Goal: Communication & Community: Share content

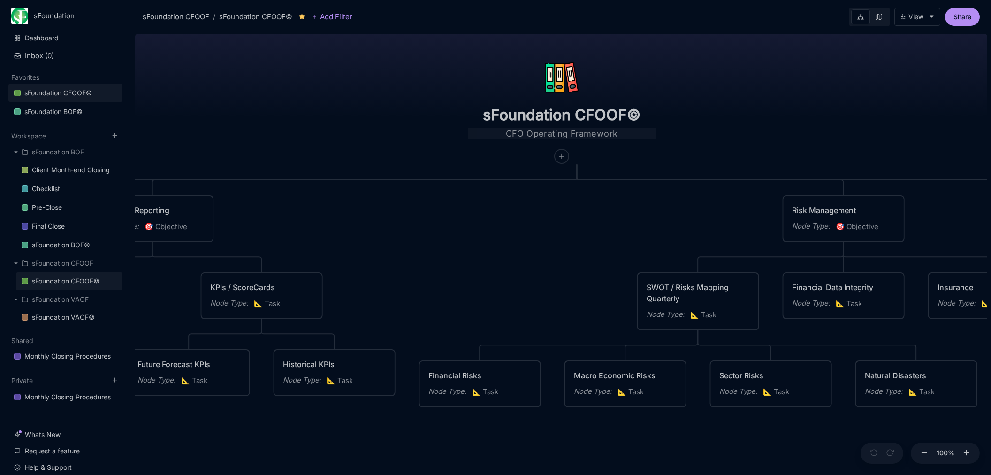
click at [603, 131] on textarea "CFO Operating Framework" at bounding box center [562, 133] width 188 height 11
click at [652, 117] on input "sFoundation CFOOF©" at bounding box center [562, 115] width 188 height 19
click at [706, 119] on div "sFoundation CFOOF© CFO Operating Framework Planning / Strategy Node Type : 🎯 Ob…" at bounding box center [561, 252] width 852 height 445
click at [656, 112] on input "sFoundation CFOOF©" at bounding box center [562, 115] width 188 height 19
click at [655, 131] on textarea "CFO Operating Framework" at bounding box center [562, 133] width 188 height 11
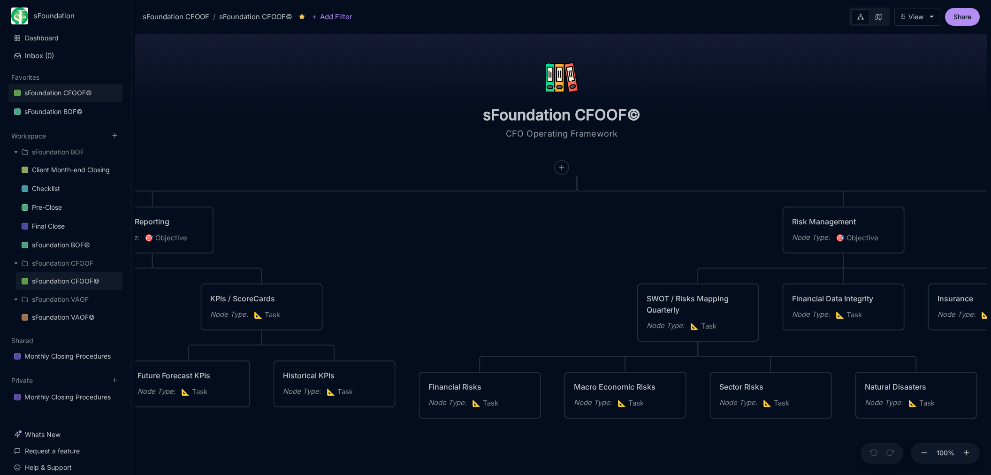
click at [316, 69] on div "sFoundation CFOOF© CFO Operating Framework Planning / Strategy Node Type : 🎯 Ob…" at bounding box center [561, 252] width 852 height 445
click at [640, 140] on textarea "CFO Operating Framework" at bounding box center [562, 139] width 188 height 23
type textarea "CFO Operating Framework Crystal Lake Partner LLC"
click at [793, 139] on div "sFoundation CFOOF© CFO Operating Framework Crystal Lake Partner LLC Planning / …" at bounding box center [561, 252] width 852 height 445
click at [923, 17] on div "View" at bounding box center [916, 17] width 15 height 8
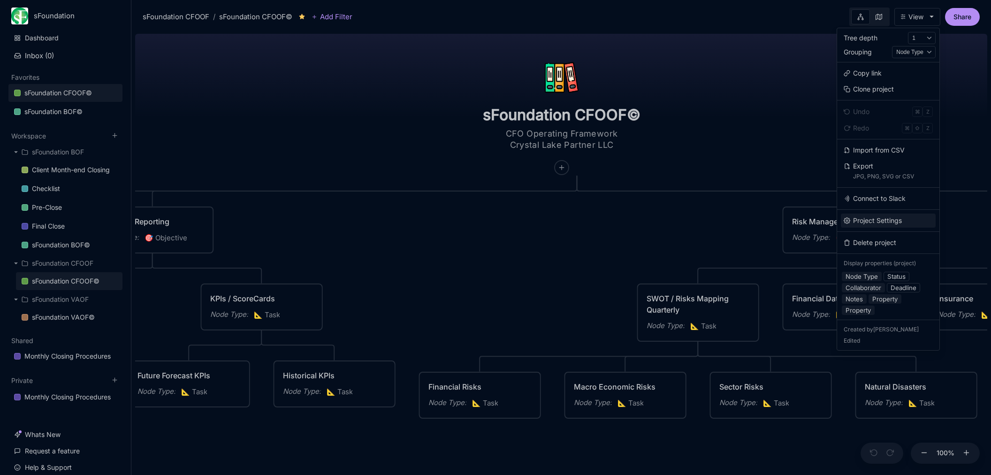
click at [895, 217] on button "Project Settings" at bounding box center [888, 221] width 95 height 14
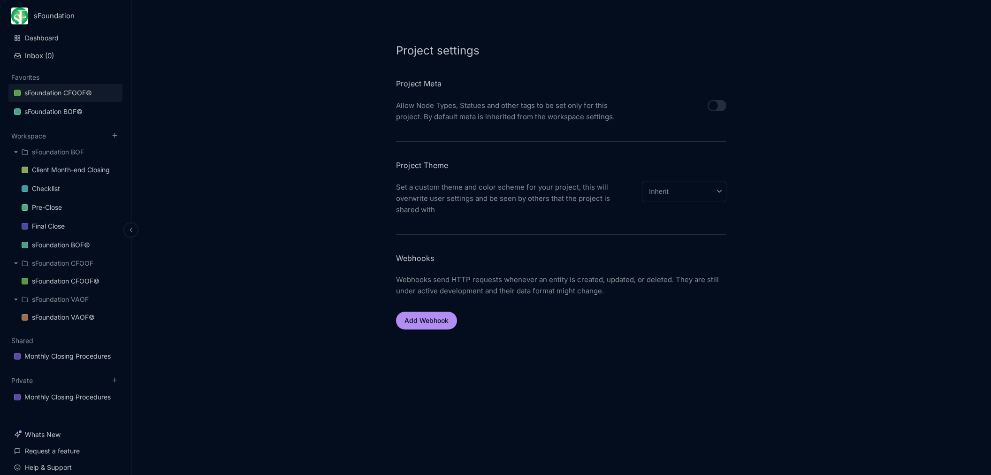
click at [72, 91] on div "sFoundation CFOOF©" at bounding box center [58, 92] width 68 height 11
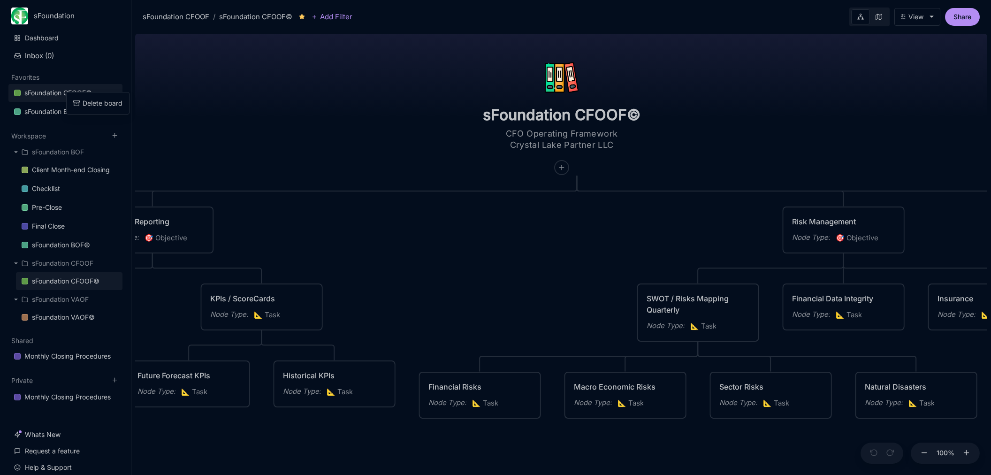
click at [261, 99] on div "sFoundation CFOOF© CFO Operating Framework Crystal Lake Partner LLC Planning / …" at bounding box center [561, 252] width 852 height 445
click at [249, 15] on div "sFoundation CFOOF©" at bounding box center [255, 16] width 73 height 11
click at [260, 16] on div "sFoundation CFOOF©" at bounding box center [255, 16] width 73 height 11
click at [283, 16] on div "sFoundation CFOOF©" at bounding box center [255, 16] width 73 height 11
click at [578, 114] on input "sFoundation CFOOF©" at bounding box center [562, 115] width 188 height 19
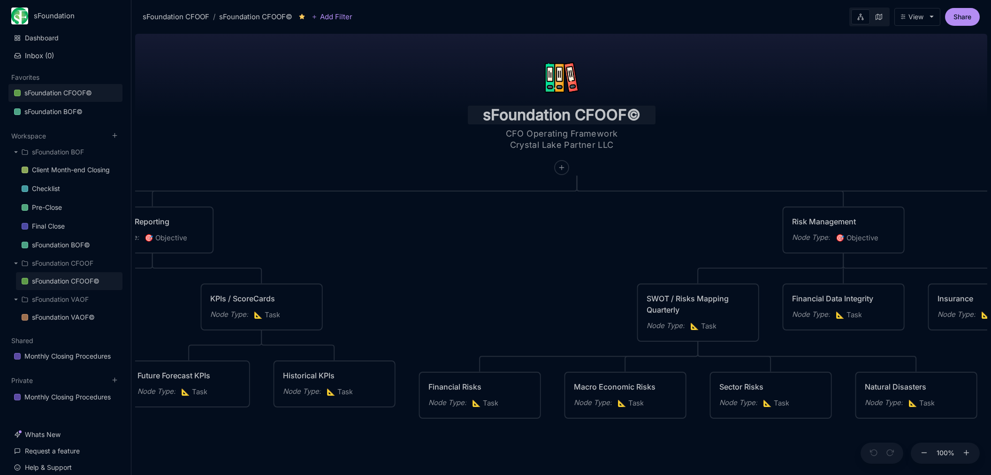
click at [656, 115] on input "sFoundation CFOOF©" at bounding box center [562, 115] width 188 height 19
click at [656, 116] on input "sFoundation CFOOF©" at bounding box center [562, 115] width 188 height 19
click at [97, 93] on link "sFoundation CFOOF©" at bounding box center [65, 93] width 114 height 18
click at [231, 98] on div "sFoundation CFOOF© CFO Operating Framework Crystal Lake Partner LLC Planning / …" at bounding box center [561, 252] width 852 height 445
click at [211, 17] on div "sFoundation CFOOF / sFoundation CFOOF©" at bounding box center [218, 16] width 150 height 11
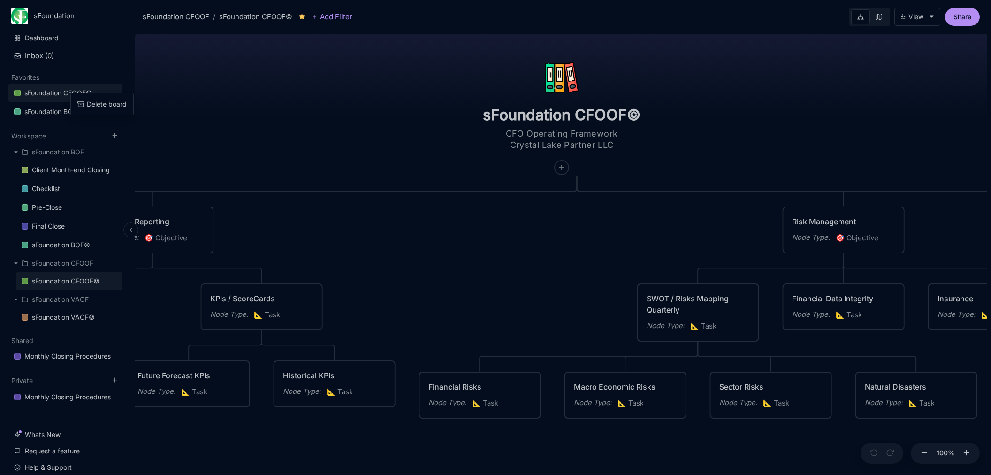
click at [46, 88] on div "sFoundation CFOOF©" at bounding box center [58, 92] width 68 height 11
click at [922, 19] on div "View" at bounding box center [916, 17] width 15 height 8
click at [752, 95] on body "sFoundation Dashboard Inbox ( 0 ) Favorites sFoundation CFOOF© sFoundation BOF©…" at bounding box center [495, 237] width 991 height 475
click at [914, 19] on div "View" at bounding box center [916, 17] width 15 height 8
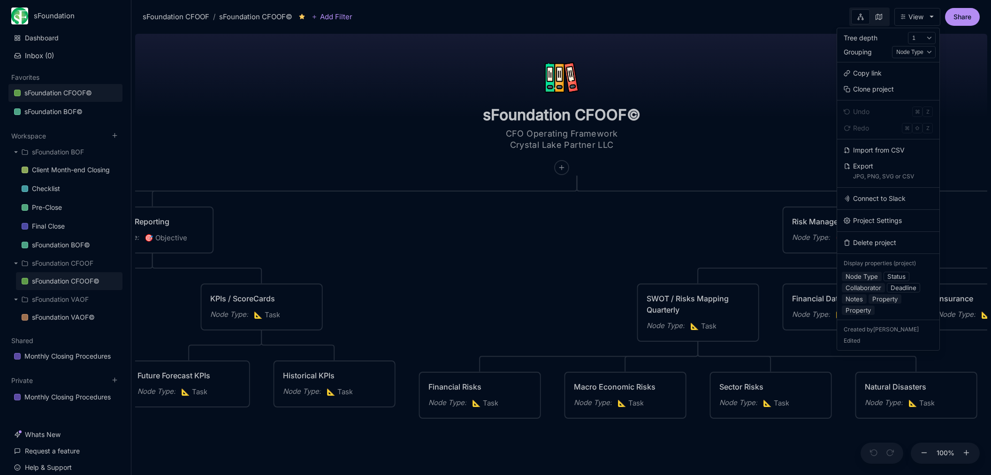
click at [928, 38] on div "1 2 3 4 5 Auto" at bounding box center [922, 38] width 28 height 12
click at [930, 36] on div "1 2 3 4 5 Auto" at bounding box center [922, 38] width 28 height 12
click at [908, 32] on select "1 2 3 4 5 Auto" at bounding box center [922, 38] width 28 height 12
click option "2" at bounding box center [0, 0] width 0 height 0
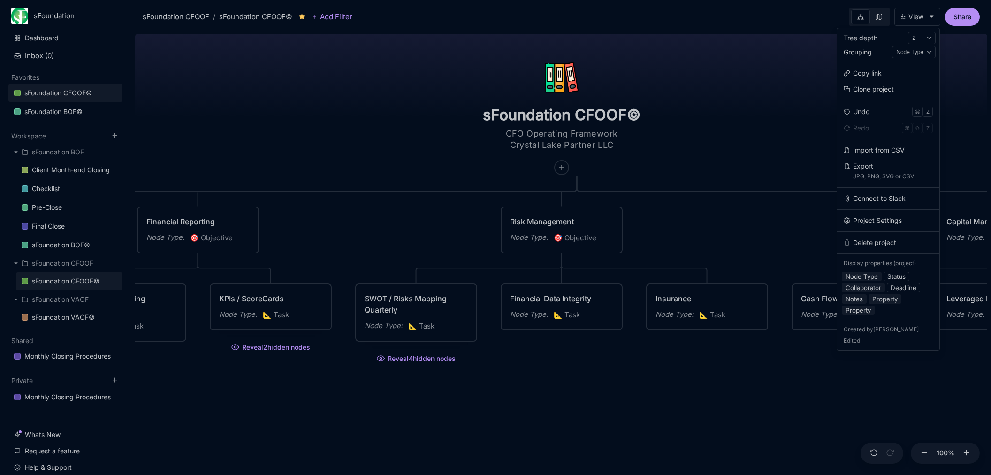
click at [929, 37] on div "1 2 3 4 5 Auto" at bounding box center [922, 38] width 28 height 12
click at [908, 32] on select "1 2 3 4 5 Auto" at bounding box center [922, 38] width 28 height 12
click option "1" at bounding box center [0, 0] width 0 height 0
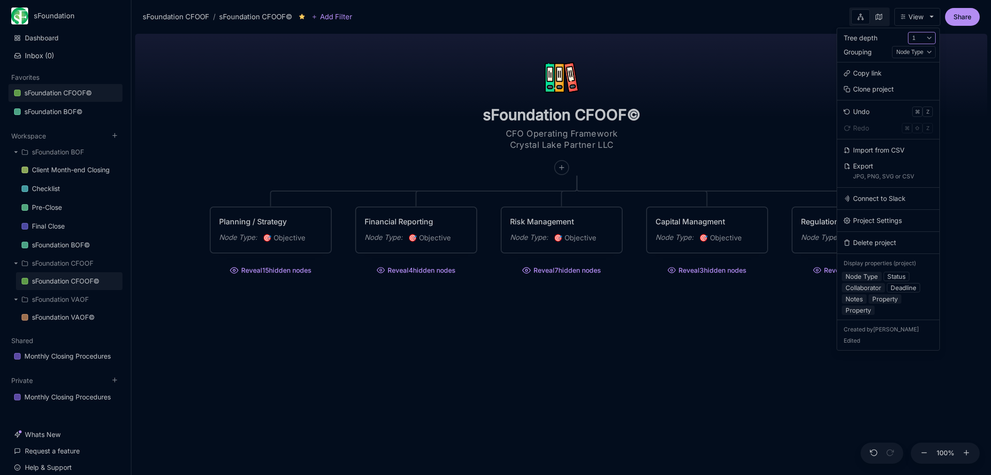
click at [908, 32] on select "1 2 3 4 5 Auto" at bounding box center [922, 38] width 28 height 12
click option "Auto" at bounding box center [0, 0] width 0 height 0
select select "1"
click at [821, 74] on body "sFoundation Dashboard Inbox ( 0 ) Favorites sFoundation CFOOF© sFoundation BOF©…" at bounding box center [495, 237] width 991 height 475
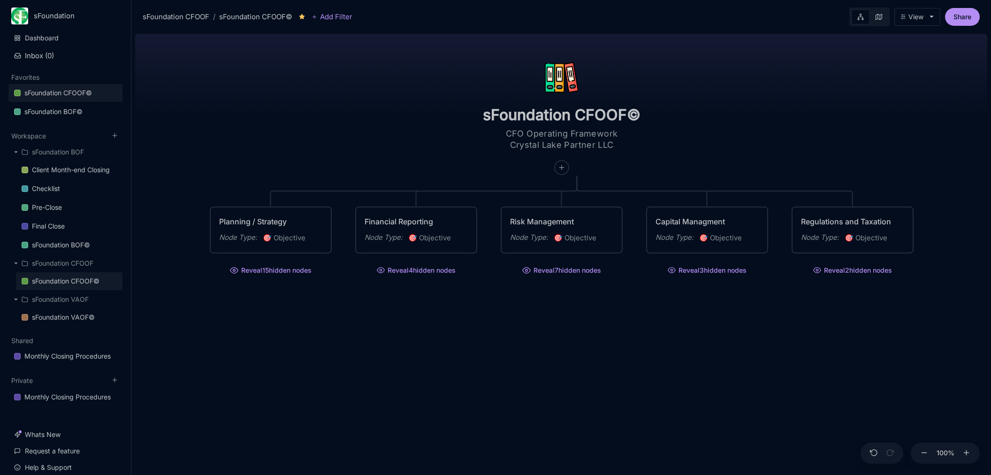
click at [926, 24] on button "View" at bounding box center [918, 17] width 46 height 18
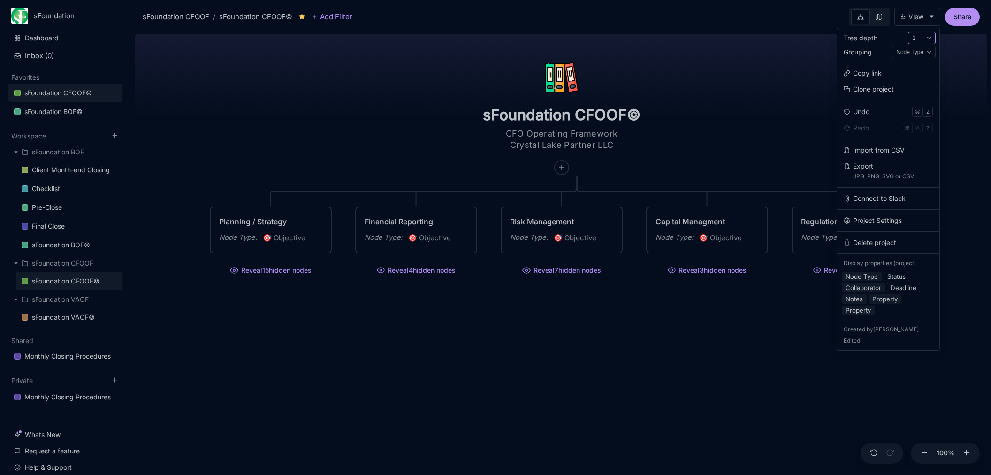
click at [908, 32] on select "1 2 3 4 5 Auto" at bounding box center [922, 38] width 28 height 12
select select "5"
click option "5" at bounding box center [0, 0] width 0 height 0
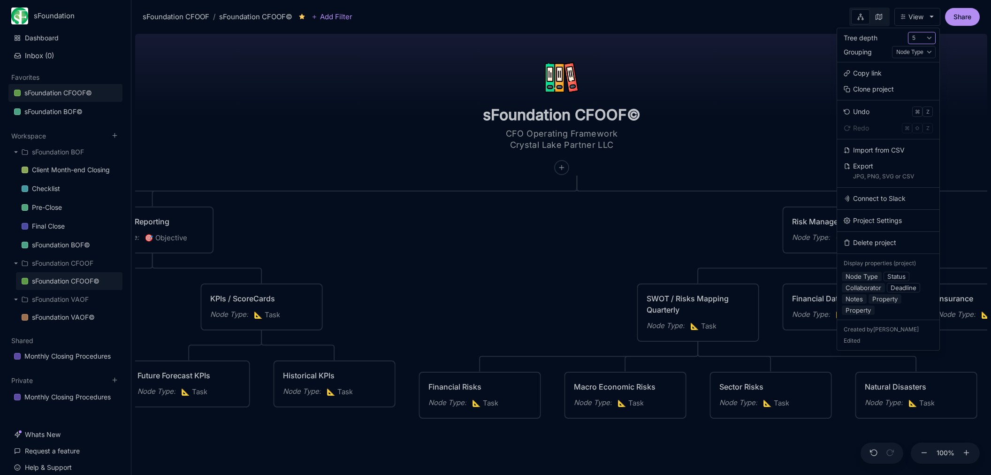
click at [780, 102] on body "sFoundation Dashboard Inbox ( 0 ) Favorites sFoundation CFOOF© sFoundation BOF©…" at bounding box center [495, 237] width 991 height 475
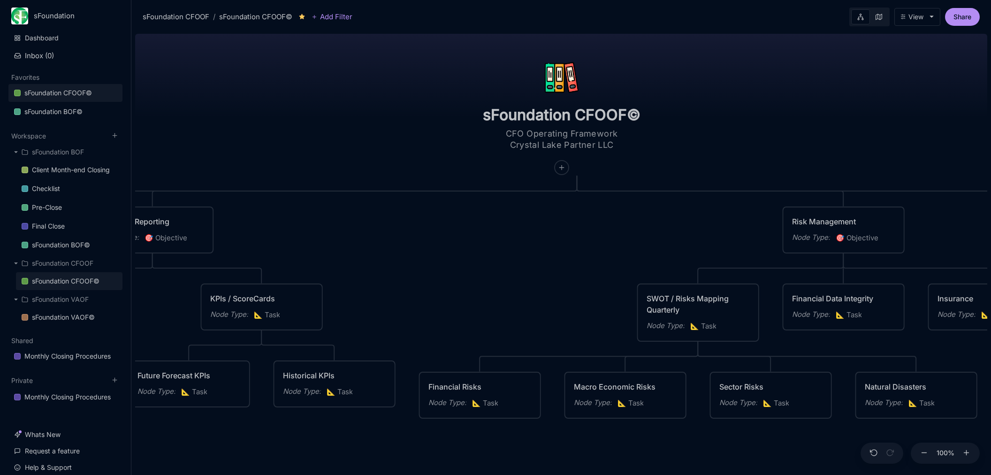
click at [919, 22] on button "View" at bounding box center [918, 17] width 46 height 18
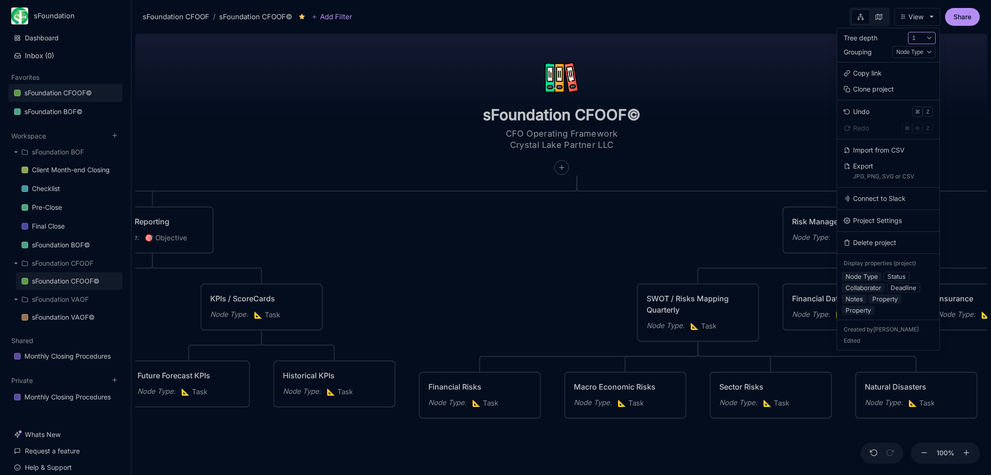
click at [908, 32] on select "1 2 3 4 5 Auto" at bounding box center [922, 38] width 28 height 12
click at [924, 38] on select "1 2 3 4 5 Auto" at bounding box center [922, 38] width 28 height 12
click at [892, 46] on select "Node Type Status Property" at bounding box center [914, 52] width 44 height 12
click at [928, 50] on div "Node Type Status Property" at bounding box center [914, 52] width 44 height 12
click at [872, 89] on button "Clone project" at bounding box center [888, 89] width 95 height 14
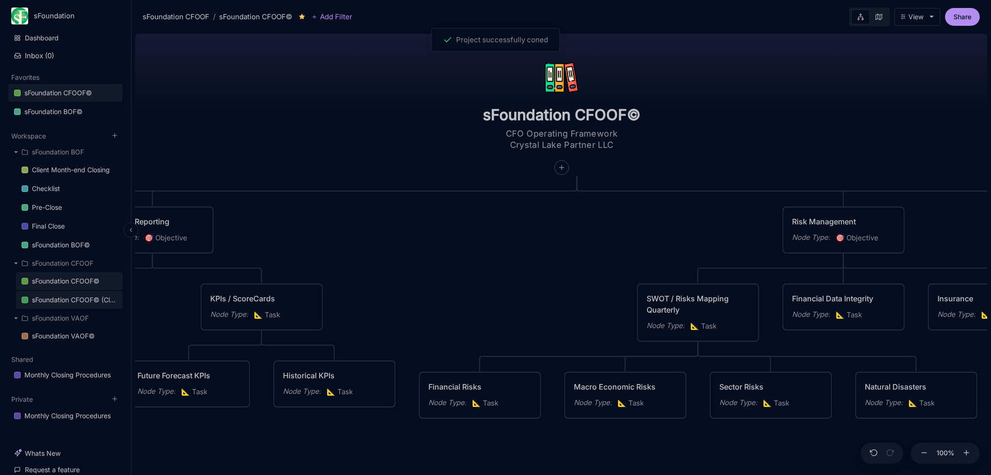
click at [76, 298] on div "sFoundation CFOOF© (Clone)" at bounding box center [74, 299] width 85 height 11
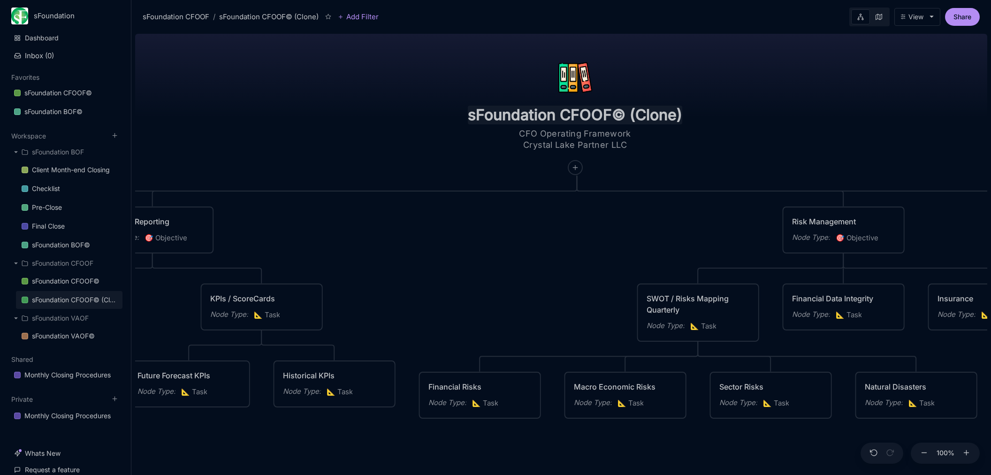
click at [552, 109] on input "sFoundation CFOOF© (Clone)" at bounding box center [575, 115] width 214 height 19
click at [89, 92] on div "sFoundation CFOOF©" at bounding box center [58, 92] width 68 height 11
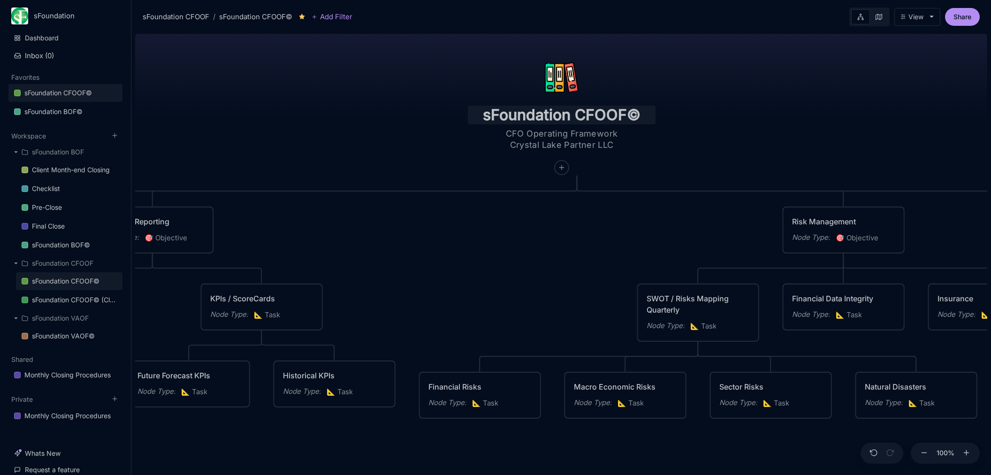
click at [656, 118] on input "sFoundation CFOOF©" at bounding box center [562, 115] width 188 height 19
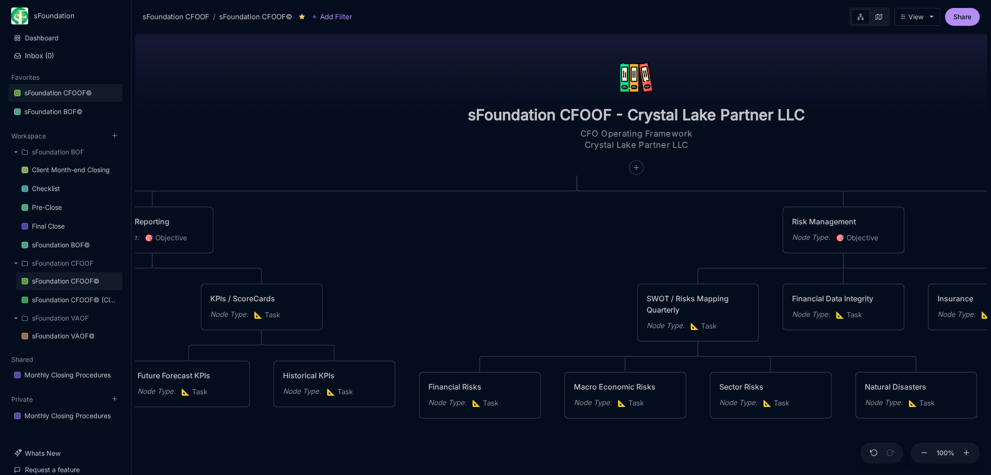
scroll to position [0, 132]
type input "sFoundation CFOOF - Crystal Lake Partner LLC"
click at [380, 151] on div "sFoundation CFOOF - Crystal Lake Partner LLC CFO Operating Framework Crystal La…" at bounding box center [561, 252] width 852 height 445
click at [482, 115] on input "sFoundation CFOOF - Crystal Lake Partner LLC" at bounding box center [636, 115] width 337 height 19
click at [369, 145] on div "sFoundation CFOOF - Crystal Lake Partner LLC CFO Operating Framework Crystal La…" at bounding box center [561, 252] width 852 height 445
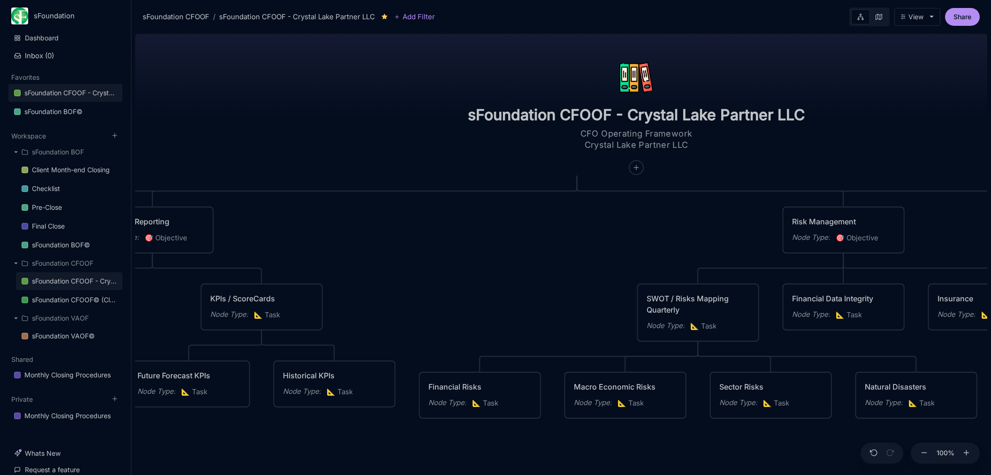
click at [910, 16] on div "View" at bounding box center [916, 17] width 15 height 8
click at [781, 92] on body "sFoundation Dashboard Inbox ( 0 ) Favorites sFoundation CFOOF - Crystal Lake Pa…" at bounding box center [495, 237] width 991 height 475
click at [778, 147] on div "sFoundation CFOOF - Crystal Lake Partner LLC CFO Operating Framework Crystal La…" at bounding box center [561, 252] width 852 height 445
click at [767, 180] on div "sFoundation CFOOF - Crystal Lake Partner LLC CFO Operating Framework Crystal La…" at bounding box center [561, 252] width 852 height 445
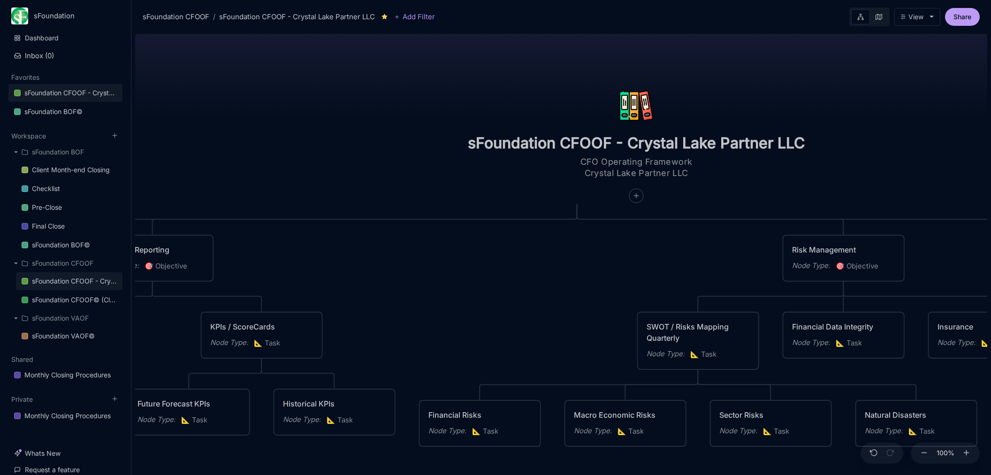
click at [957, 14] on button "Share" at bounding box center [962, 17] width 35 height 18
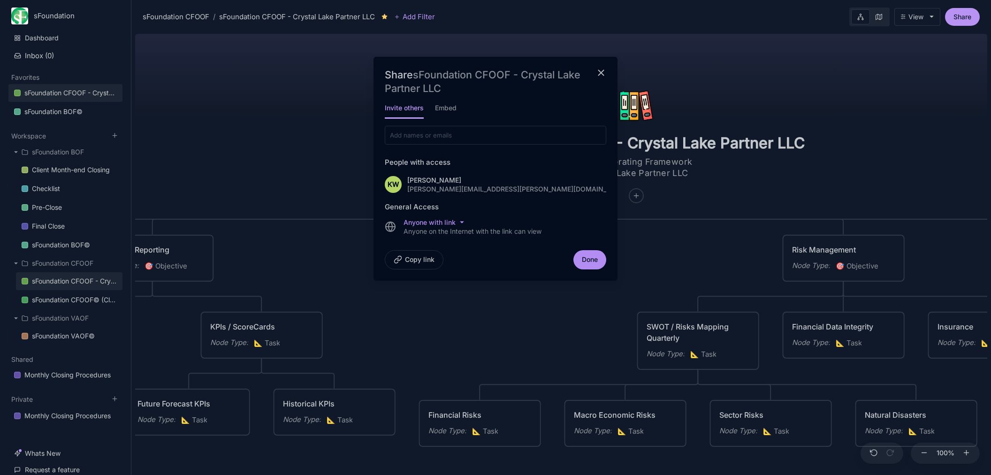
click at [421, 261] on button "Copy link" at bounding box center [414, 259] width 59 height 19
click at [600, 76] on icon "close modal" at bounding box center [601, 73] width 11 height 11
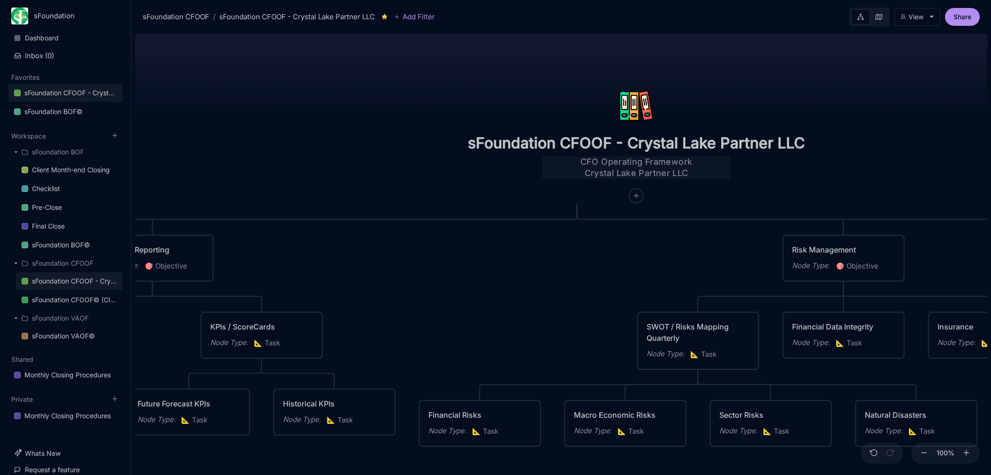
click at [571, 174] on textarea "CFO Operating Framework Crystal Lake Partner LLC" at bounding box center [637, 167] width 188 height 23
click at [644, 171] on textarea "CFO Operating Framework Crystal Lake Partner LLC" at bounding box center [637, 167] width 188 height 23
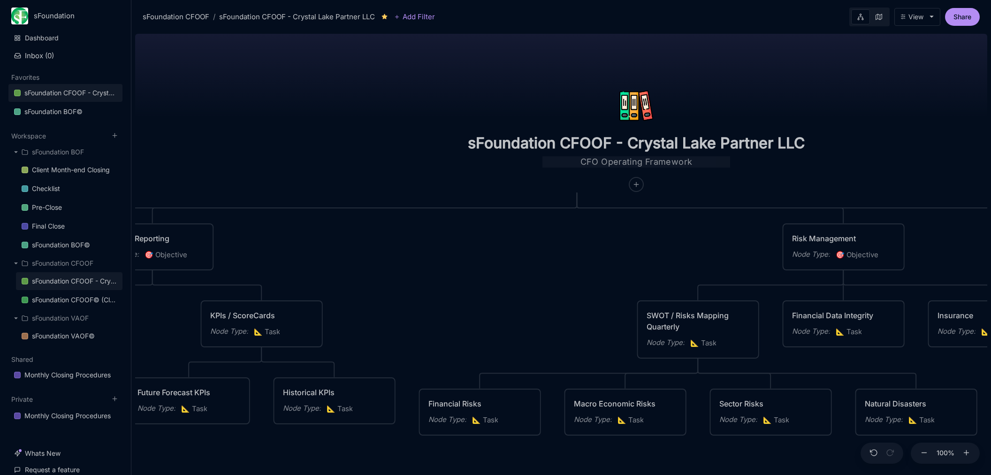
type textarea "CFO Operating Framework"
click at [400, 124] on div "sFoundation CFOOF - Crystal Lake Partner LLC CFO Operating Framework Planning /…" at bounding box center [561, 252] width 852 height 445
click at [362, 109] on div "sFoundation CFOOF - Crystal Lake Partner LLC CFO Operating Framework Planning /…" at bounding box center [561, 252] width 852 height 445
click at [915, 18] on div "View" at bounding box center [916, 17] width 15 height 8
click at [741, 64] on body "sFoundation Dashboard Inbox ( 0 ) Favorites sFoundation CFOOF - Crystal Lake Pa…" at bounding box center [495, 237] width 991 height 475
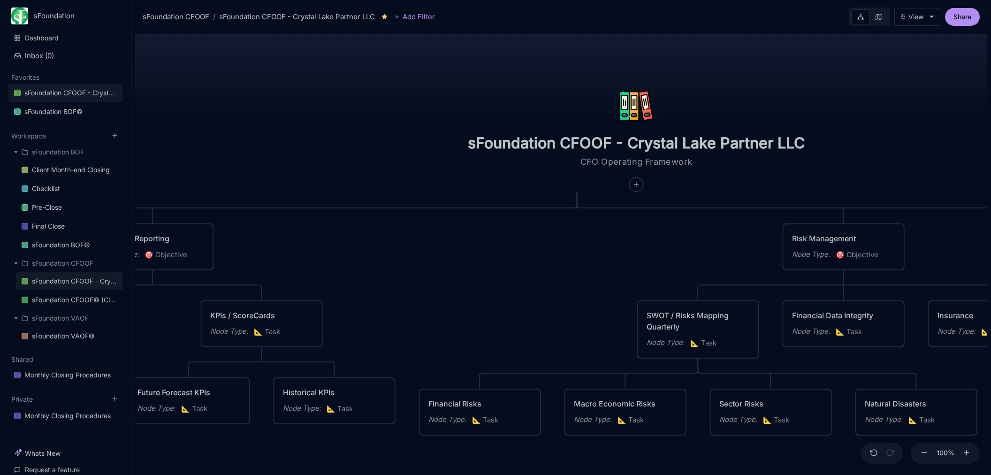
click at [311, 114] on div "sFoundation CFOOF - Crystal Lake Partner LLC CFO Operating Framework Planning /…" at bounding box center [561, 252] width 852 height 445
click at [68, 282] on div "sFoundation CFOOF - Crystal Lake Partner LLC" at bounding box center [74, 280] width 85 height 11
click at [67, 297] on div "sFoundation CFOOF© (Clone)" at bounding box center [74, 299] width 85 height 11
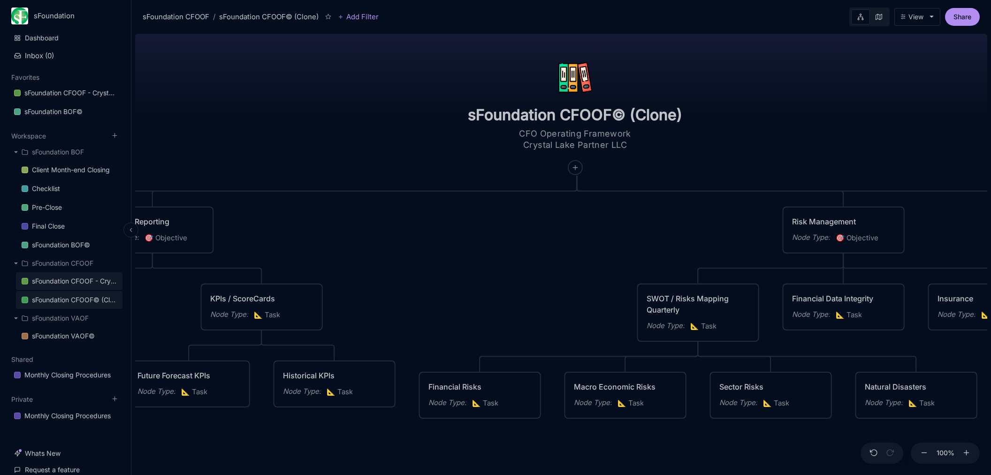
click at [69, 283] on div "sFoundation CFOOF - Crystal Lake Partner LLC" at bounding box center [74, 280] width 85 height 11
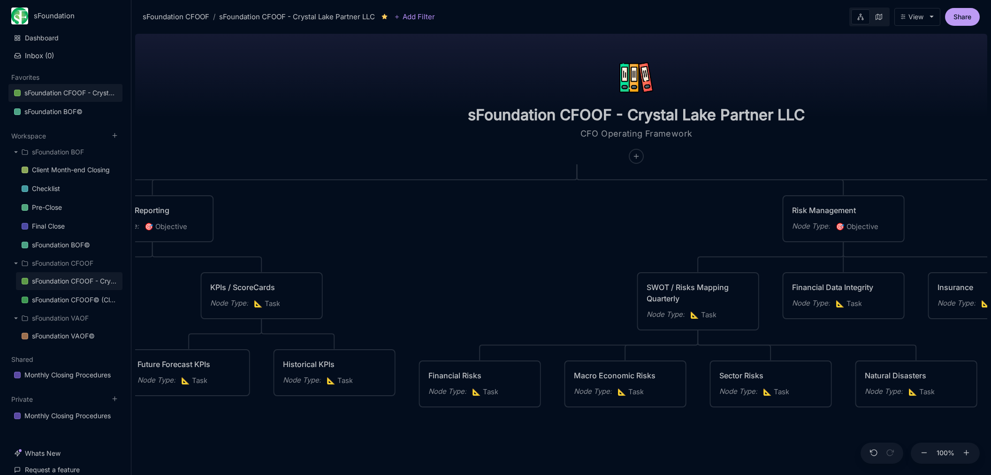
click at [966, 16] on button "Share" at bounding box center [962, 17] width 35 height 18
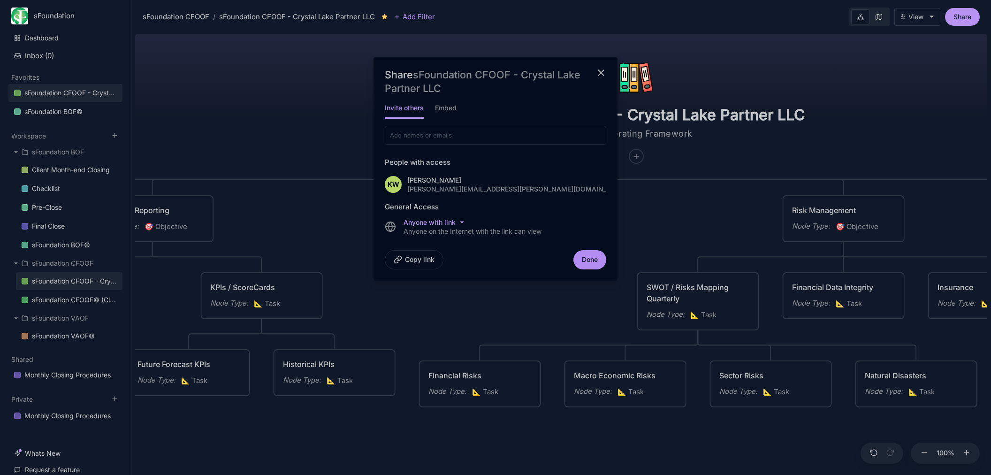
click at [441, 221] on html "sFoundation Dashboard Inbox ( 0 ) Favorites sFoundation CFOOF - Crystal Lake Pa…" at bounding box center [495, 237] width 991 height 475
click at [436, 235] on div "Restricted" at bounding box center [434, 237] width 56 height 14
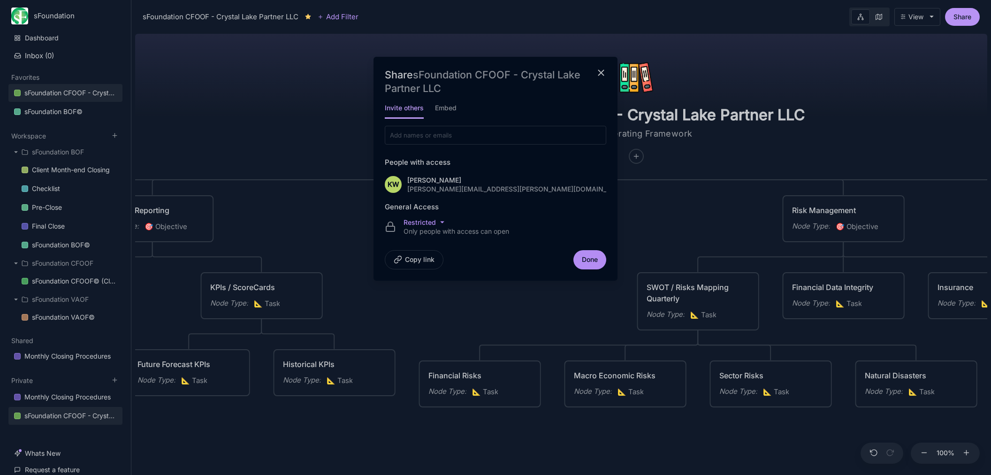
click at [468, 229] on div "Only people with access can open" at bounding box center [457, 231] width 106 height 7
click at [428, 138] on input at bounding box center [440, 135] width 103 height 8
click at [429, 260] on button "Copy link" at bounding box center [414, 259] width 59 height 19
click at [427, 225] on html "sFoundation Dashboard Inbox ( 0 ) Favorites sFoundation CFOOF - Crystal Lake Pa…" at bounding box center [495, 237] width 991 height 475
click at [428, 268] on div "Anyone with link" at bounding box center [424, 269] width 56 height 14
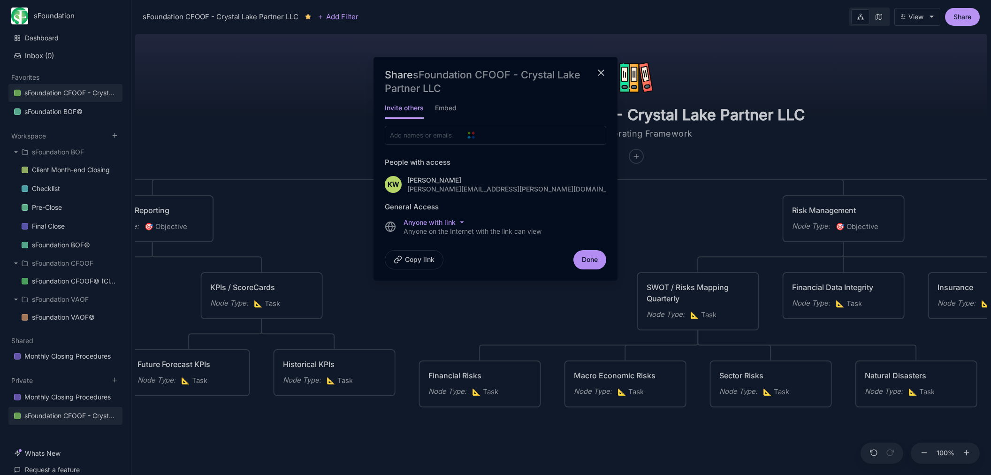
click at [424, 262] on button "Copy link" at bounding box center [414, 259] width 59 height 19
click at [440, 228] on div "Anyone on the Internet with the link can view" at bounding box center [473, 231] width 138 height 7
click at [455, 225] on html "sFoundation Dashboard Inbox ( 0 ) Favorites sFoundation CFOOF - Crystal Lake Pa…" at bounding box center [495, 237] width 991 height 475
click at [439, 238] on div "Restricted" at bounding box center [434, 237] width 56 height 14
click at [433, 134] on input at bounding box center [440, 135] width 103 height 8
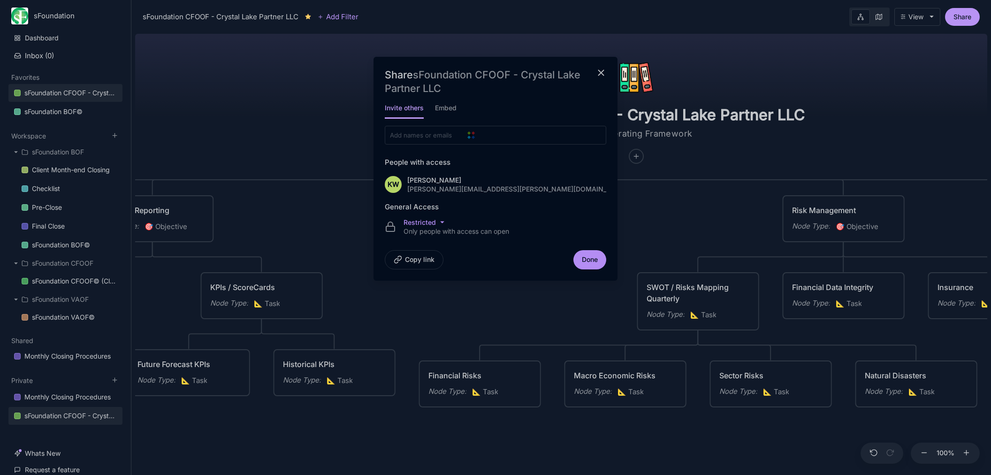
paste input "[EMAIL_ADDRESS][DOMAIN_NAME]"
type input "[EMAIL_ADDRESS][DOMAIN_NAME]"
click at [434, 160] on div "[EMAIL_ADDRESS][DOMAIN_NAME] [EMAIL_ADDRESS][DOMAIN_NAME]" at bounding box center [469, 159] width 113 height 20
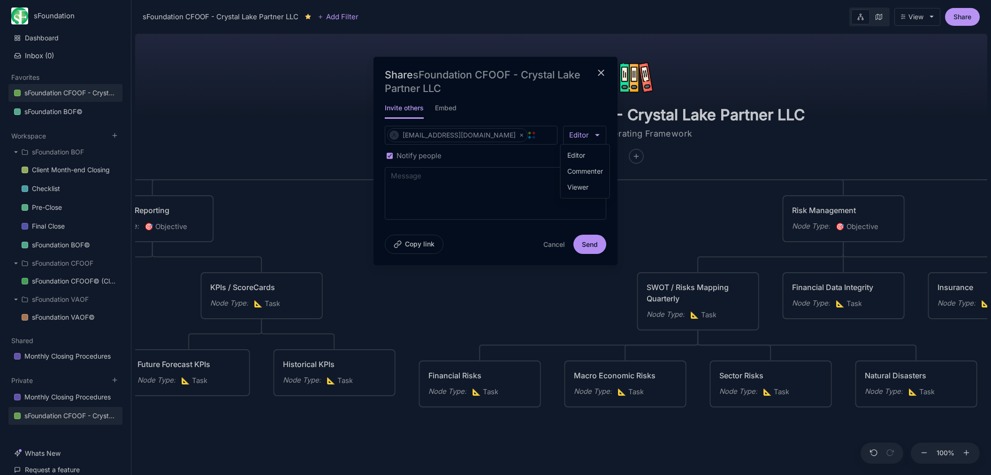
click at [588, 138] on div "sFoundation CFOOF - Crystal Lake Partner LLC Add Filter View Share Share sFound…" at bounding box center [561, 237] width 860 height 475
click at [582, 186] on div "Viewer" at bounding box center [585, 187] width 41 height 14
click at [525, 153] on div "Notify people" at bounding box center [496, 155] width 222 height 11
click at [586, 243] on button "Send" at bounding box center [590, 244] width 33 height 19
